Goal: Transaction & Acquisition: Subscribe to service/newsletter

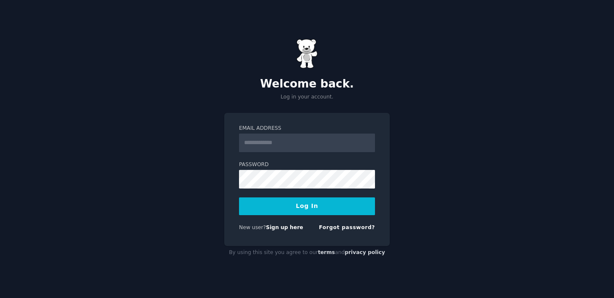
click at [313, 148] on input "Email Address" at bounding box center [307, 142] width 136 height 19
type input "**********"
click at [216, 181] on div "**********" at bounding box center [307, 149] width 614 height 298
click at [239, 197] on button "Log In" at bounding box center [307, 206] width 136 height 18
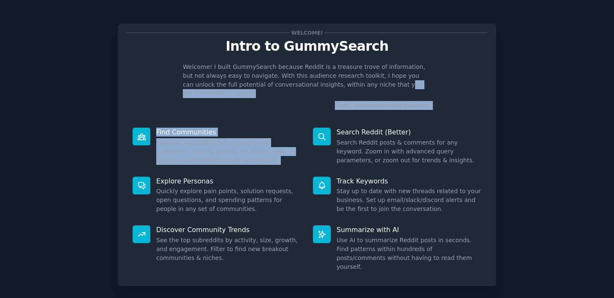
drag, startPoint x: 430, startPoint y: 106, endPoint x: 342, endPoint y: 85, distance: 90.7
click at [342, 85] on div "Welcome! Intro to GummySearch Welcome! I built GummySearch because Reddit is a …" at bounding box center [307, 155] width 379 height 262
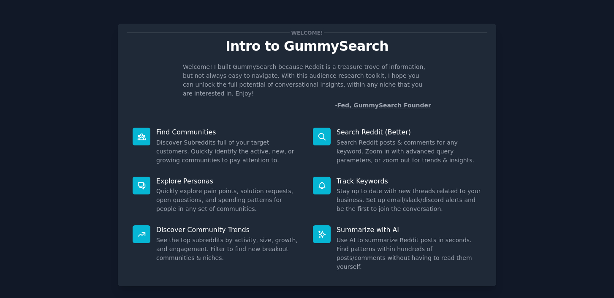
click at [345, 144] on dd "Search Reddit posts & comments for any keyword. Zoom in with advanced query par…" at bounding box center [409, 151] width 145 height 27
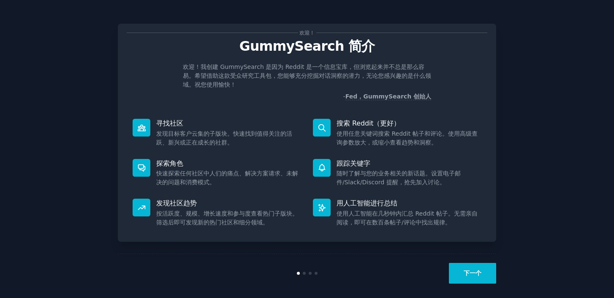
click at [468, 276] on button "下一个" at bounding box center [472, 273] width 47 height 21
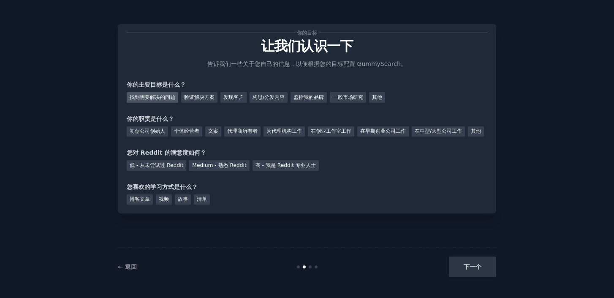
click at [169, 98] on font "找到需要解决的问题" at bounding box center [153, 97] width 46 height 6
click at [197, 100] on font "验证解决方案" at bounding box center [199, 97] width 30 height 6
click at [363, 98] on font "一般市场研究" at bounding box center [348, 97] width 30 height 6
click at [431, 129] on font "在中型/大型公司工作" at bounding box center [438, 131] width 47 height 6
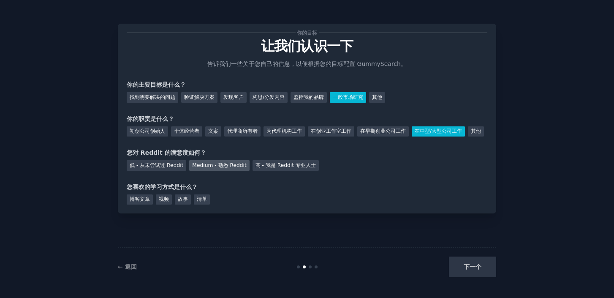
click at [226, 168] on font "Medium - 熟悉 Reddit" at bounding box center [219, 165] width 54 height 6
click at [146, 205] on div "博客文章" at bounding box center [140, 199] width 26 height 11
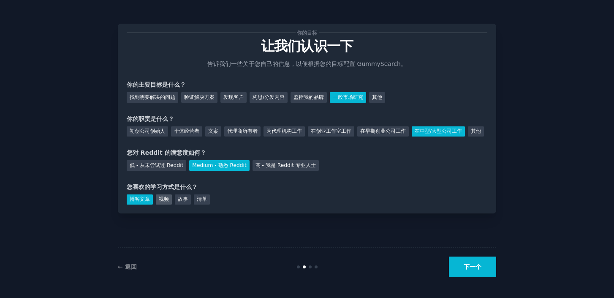
click at [158, 205] on div "视频" at bounding box center [164, 199] width 16 height 11
click at [140, 202] on font "博客文章" at bounding box center [140, 199] width 20 height 6
click at [460, 266] on button "下一个" at bounding box center [472, 266] width 47 height 21
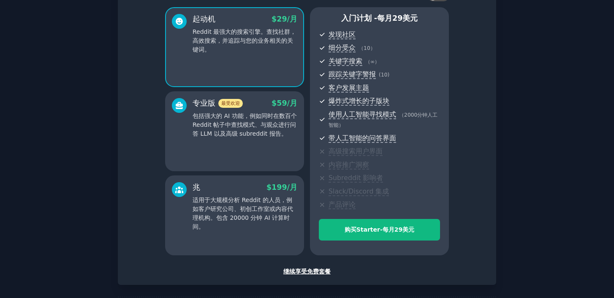
scroll to position [60, 0]
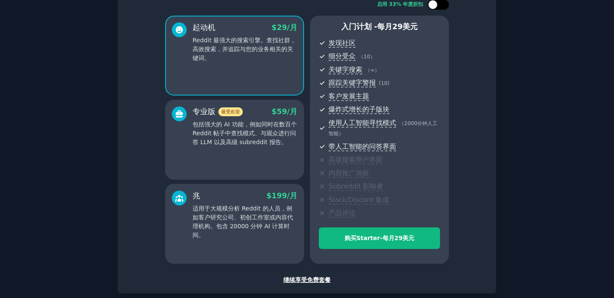
click at [442, 7] on div at bounding box center [438, 5] width 21 height 10
click at [438, 5] on div at bounding box center [438, 5] width 21 height 10
click at [436, 5] on div at bounding box center [432, 4] width 9 height 9
click at [436, 5] on div at bounding box center [438, 5] width 21 height 10
checkbox input "false"
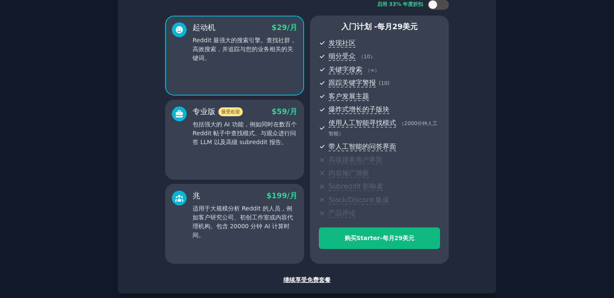
scroll to position [55, 0]
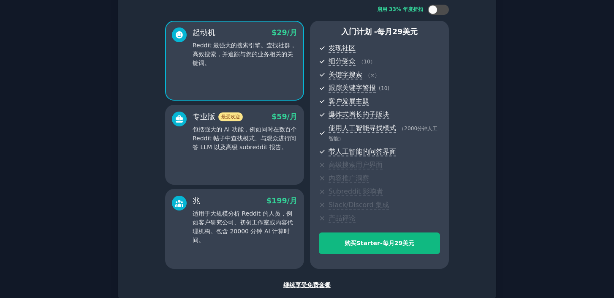
click at [515, 52] on div "设置您的帐户 选择您的 GummySearch 口味 启用 33% 年度折扣 起动机 $ 29 /月 Reddit 最强大的搜索引擎。查找社群，高效搜索，并追…" at bounding box center [307, 147] width 591 height 380
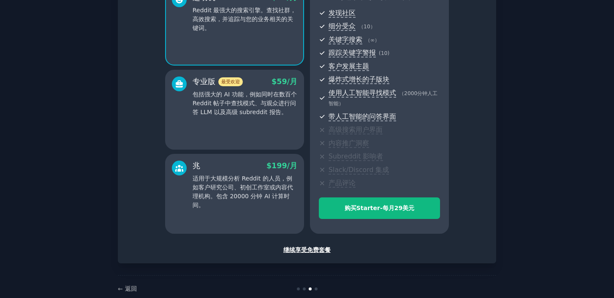
scroll to position [106, 0]
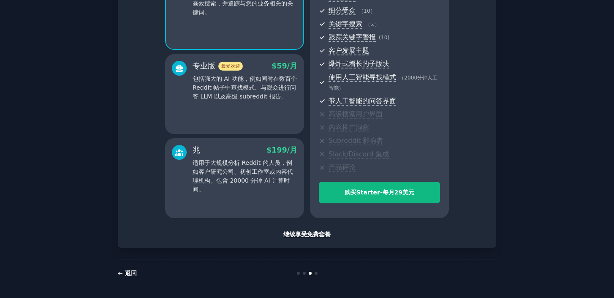
click at [125, 274] on font "← 返回" at bounding box center [127, 273] width 19 height 7
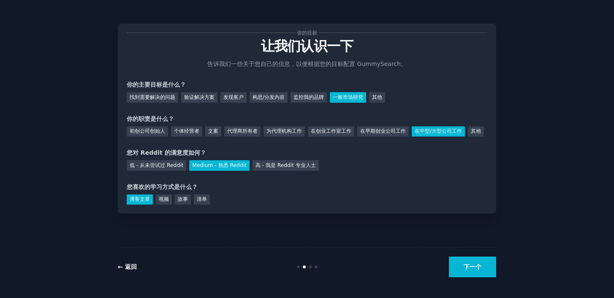
click at [133, 267] on font "← 返回" at bounding box center [127, 266] width 19 height 7
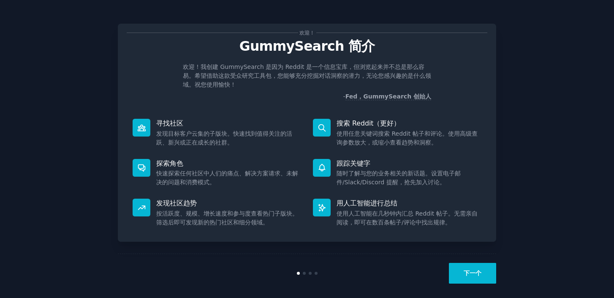
click at [464, 270] on font "下一个" at bounding box center [473, 273] width 18 height 7
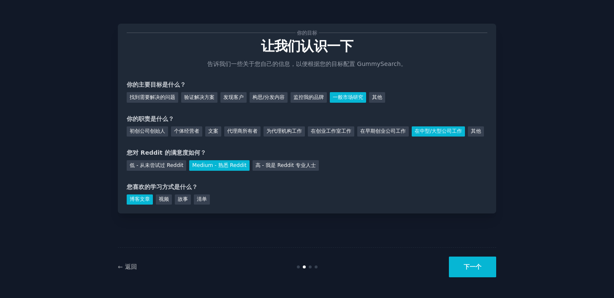
click at [463, 270] on button "下一个" at bounding box center [472, 266] width 47 height 21
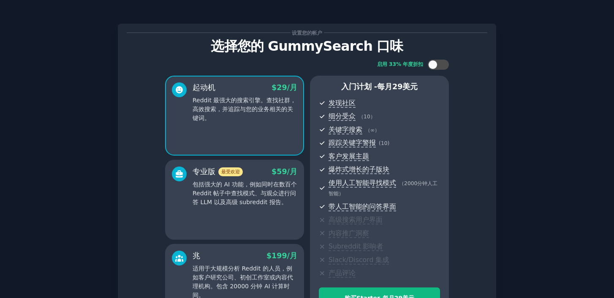
scroll to position [106, 0]
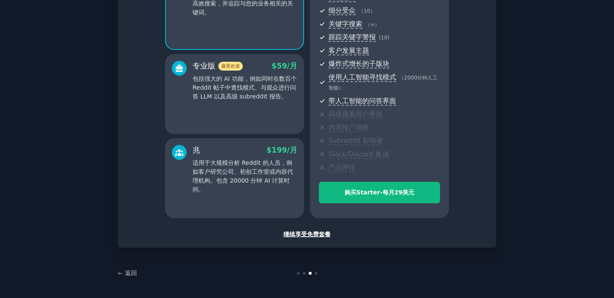
click at [309, 234] on font "继续享受免费套餐" at bounding box center [306, 234] width 47 height 7
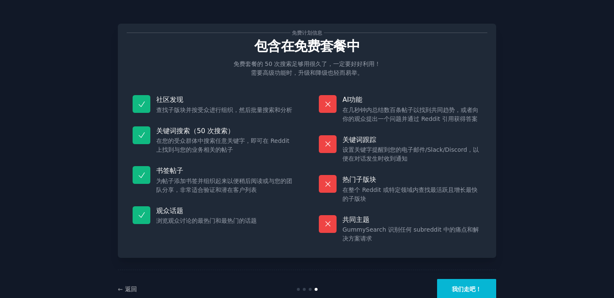
click at [437, 284] on button "我们走吧！" at bounding box center [466, 289] width 59 height 21
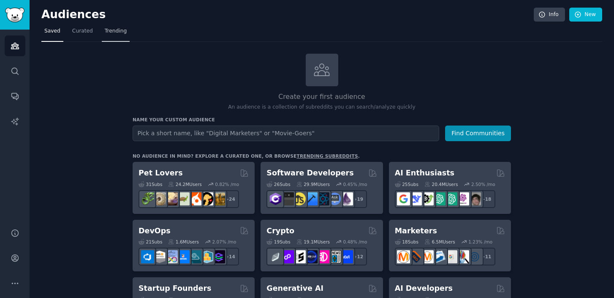
click at [112, 31] on span "Trending" at bounding box center [116, 31] width 22 height 8
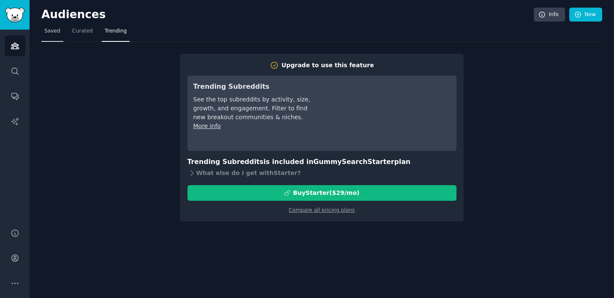
click at [47, 29] on span "Saved" at bounding box center [52, 31] width 16 height 8
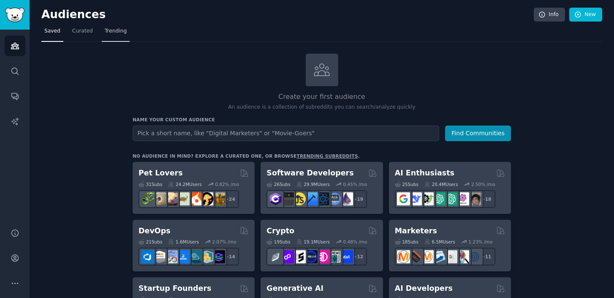
click at [112, 29] on span "Trending" at bounding box center [116, 31] width 22 height 8
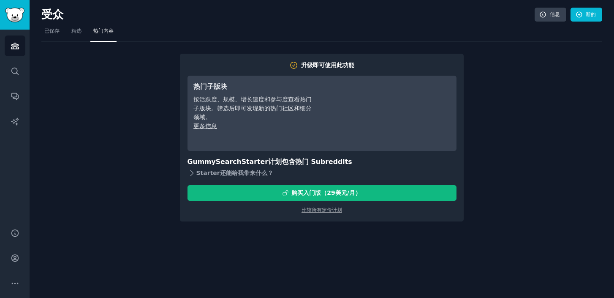
click at [193, 174] on icon at bounding box center [192, 172] width 3 height 5
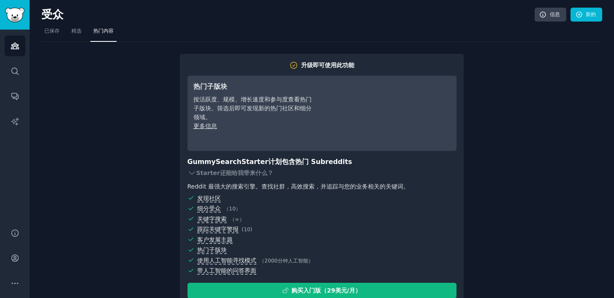
scroll to position [33, 0]
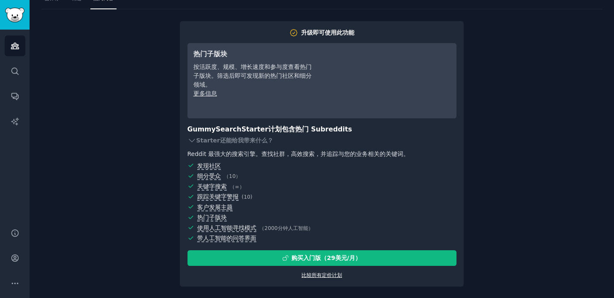
click at [321, 273] on font "比较所有定价计划" at bounding box center [322, 275] width 41 height 6
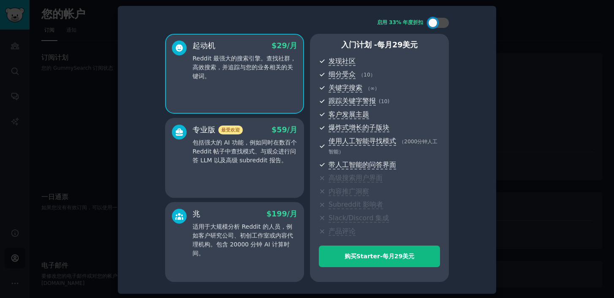
scroll to position [1, 0]
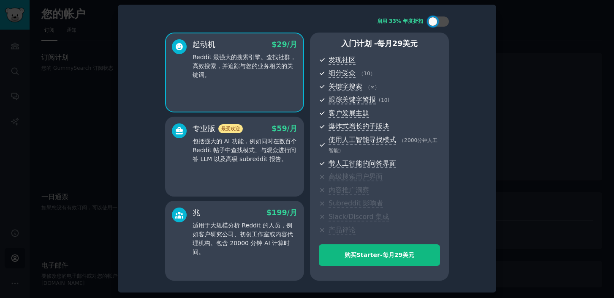
click at [240, 177] on div "专业版 最受欢迎 $ 59 /月 包括强大的 AI 功能，例如同时在数百个 Reddit 帖子中查找模式、与观众进行问答 LLM 以及高级 subreddit…" at bounding box center [234, 157] width 139 height 80
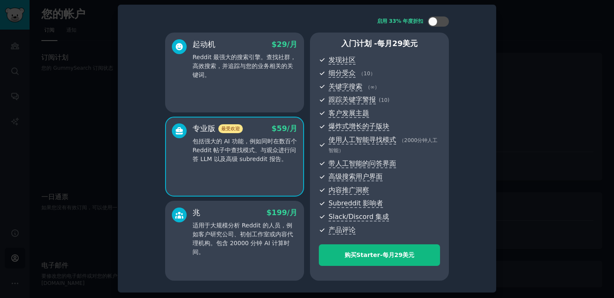
click at [236, 227] on font "适用于大规模分析 Reddit 的人员，例如客户研究公司、初创工作室或内容代理机构。包含 20000 分钟 AI 计算时间。" at bounding box center [243, 238] width 101 height 33
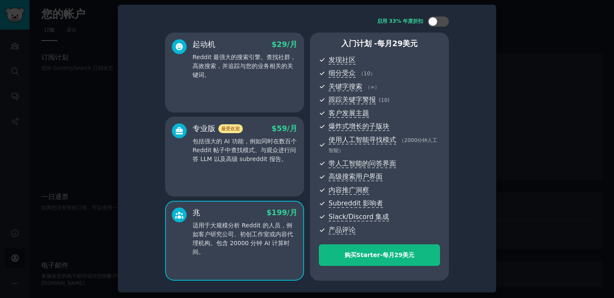
click at [267, 178] on div "专业版 最受欢迎 $ 59 /月 包括强大的 AI 功能，例如同时在数百个 Reddit 帖子中查找模式、与观众进行问答 LLM 以及高级 subreddit…" at bounding box center [234, 157] width 139 height 80
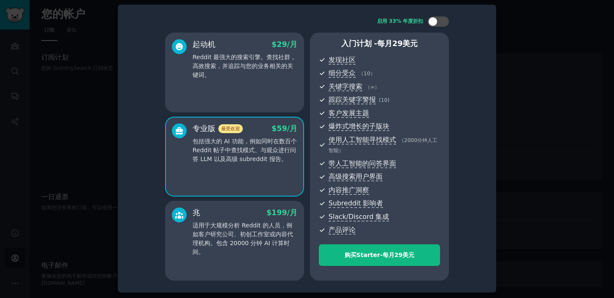
click at [249, 223] on font "适用于大规模分析 Reddit 的人员，例如客户研究公司、初创工作室或内容代理机构。包含 20000 分钟 AI 计算时间。" at bounding box center [243, 238] width 101 height 33
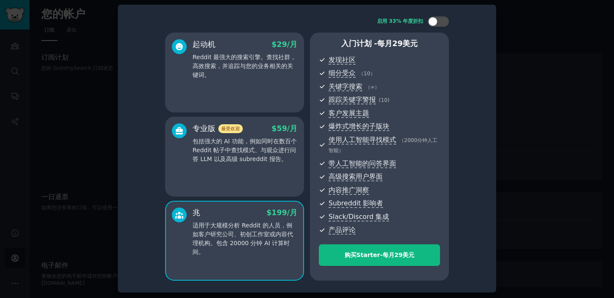
click at [252, 149] on font "包括强大的 AI 功能，例如同时在数百个 Reddit 帖子中查找模式、与观众进行问答 LLM 以及高级 subreddit 报告。" at bounding box center [245, 150] width 104 height 25
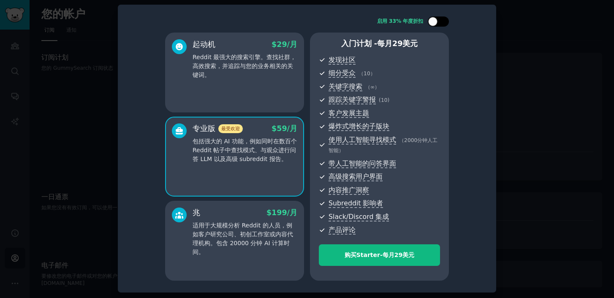
click at [428, 22] on div at bounding box center [432, 21] width 9 height 9
click at [438, 24] on div at bounding box center [438, 21] width 21 height 10
click at [245, 232] on font "适用于大规模分析 Reddit 的人员，例如客户研究公司、初创工作室或内容代理机构。包含 20000 分钟 AI 计算时间。" at bounding box center [243, 238] width 101 height 33
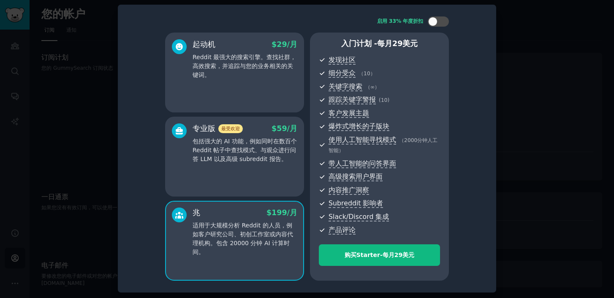
click at [253, 154] on p "包括强大的 AI 功能，例如同时在数百个 Reddit 帖子中查找模式、与观众进行问答 LLM 以及高级 subreddit 报告。" at bounding box center [245, 150] width 105 height 27
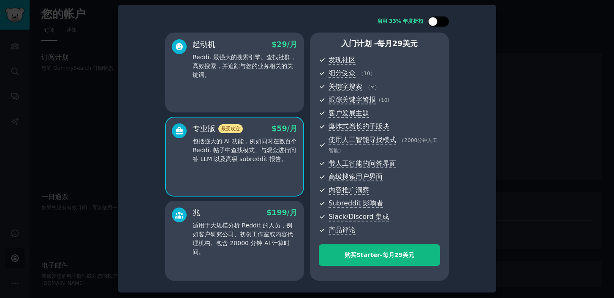
click at [436, 20] on div at bounding box center [432, 21] width 9 height 9
click at [260, 234] on font "适用于大规模分析 Reddit 的人员，例如客户研究公司、初创工作室或内容代理机构。包含 20000 分钟 AI 计算时间。" at bounding box center [243, 238] width 101 height 33
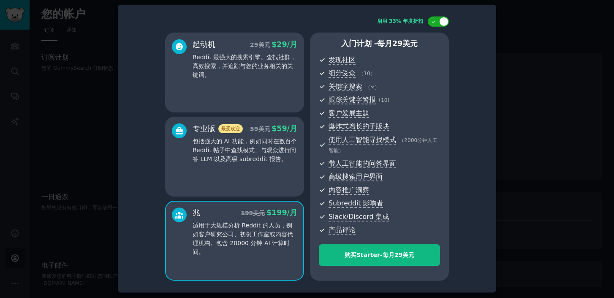
click at [256, 134] on div "专业版 最受欢迎 59 美元 $ 59 /月 包括强大的 AI 功能，例如同时在数百个 Reddit 帖子中查找模式、与观众进行问答 LLM 以及高级 sub…" at bounding box center [245, 143] width 105 height 40
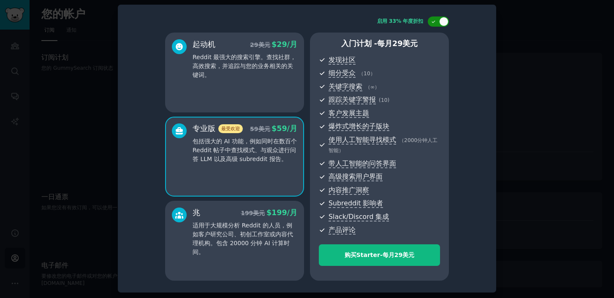
click at [441, 24] on div at bounding box center [443, 21] width 9 height 9
checkbox input "false"
